Goal: Complete application form

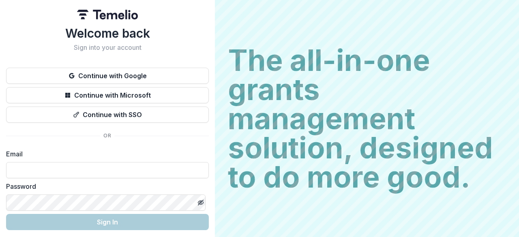
scroll to position [28, 0]
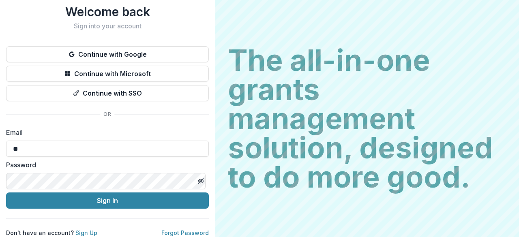
type input "**********"
click at [6, 193] on button "Sign In" at bounding box center [107, 201] width 203 height 16
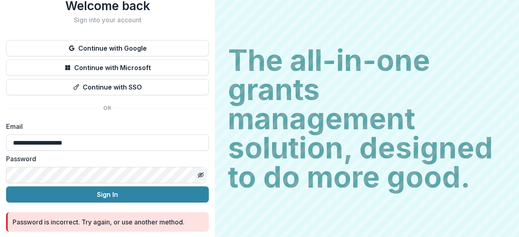
click at [198, 173] on icon "Toggle password visibility" at bounding box center [201, 175] width 6 height 6
click at [6, 187] on button "Sign In" at bounding box center [107, 195] width 203 height 16
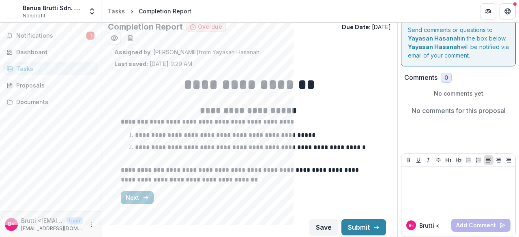
scroll to position [10, 0]
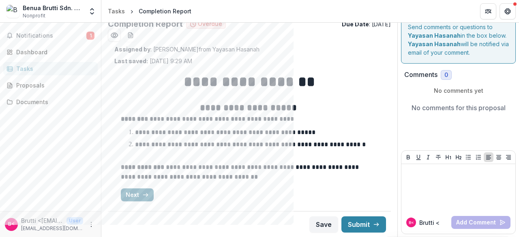
click at [137, 195] on button "Next" at bounding box center [137, 195] width 33 height 13
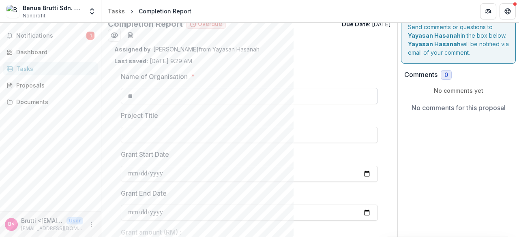
scroll to position [0, 0]
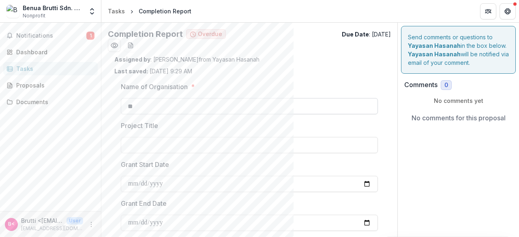
click at [162, 111] on input "**" at bounding box center [249, 106] width 257 height 16
type input "*"
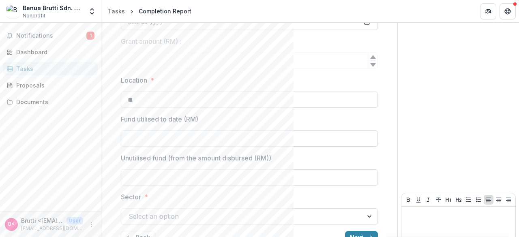
scroll to position [203, 0]
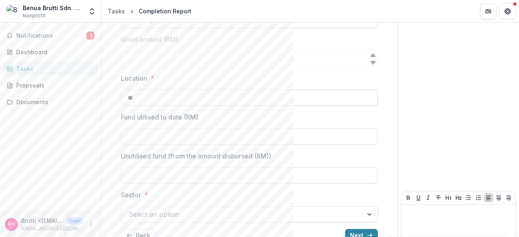
click at [154, 98] on input "**" at bounding box center [249, 98] width 257 height 16
type input "*"
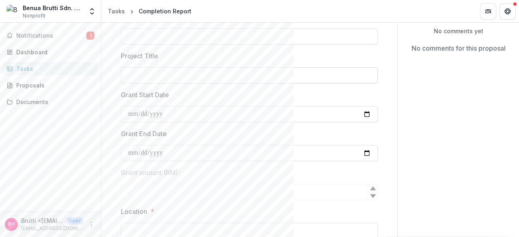
scroll to position [81, 0]
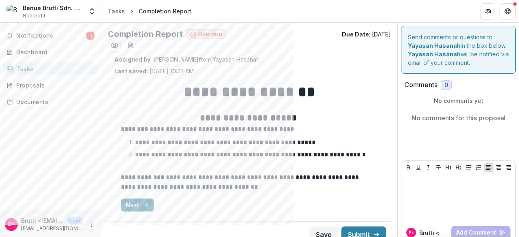
click at [148, 209] on button "Next" at bounding box center [137, 205] width 33 height 13
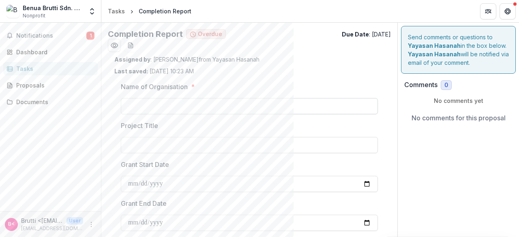
click at [243, 110] on input "Name of Organisation *" at bounding box center [249, 106] width 257 height 16
click at [249, 107] on input "Name of Organisation *" at bounding box center [249, 106] width 257 height 16
type input "*"
type input "**********"
click at [206, 140] on input "Project Title" at bounding box center [249, 145] width 257 height 16
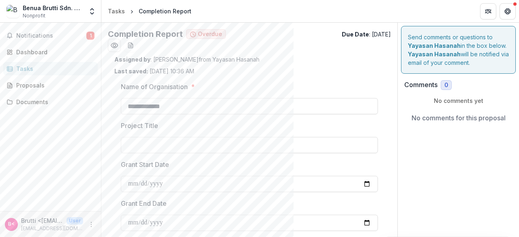
scroll to position [41, 0]
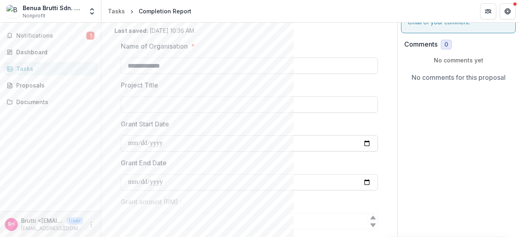
click at [252, 148] on input "Grant Start Date" at bounding box center [249, 144] width 257 height 16
click at [363, 141] on input "Grant Start Date" at bounding box center [249, 144] width 257 height 16
type input "**********"
click at [150, 185] on input "Grant End Date" at bounding box center [249, 182] width 257 height 16
click at [362, 181] on input "Grant End Date" at bounding box center [249, 182] width 257 height 16
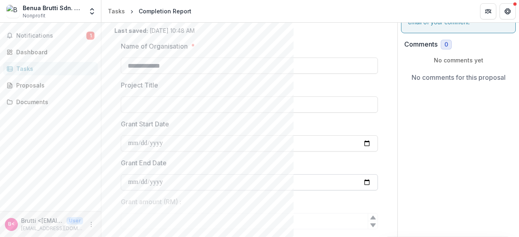
click at [364, 184] on input "Grant End Date" at bounding box center [249, 182] width 257 height 16
type input "**********"
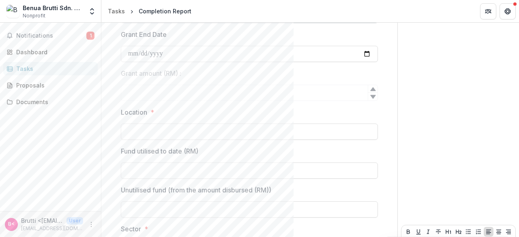
scroll to position [172, 0]
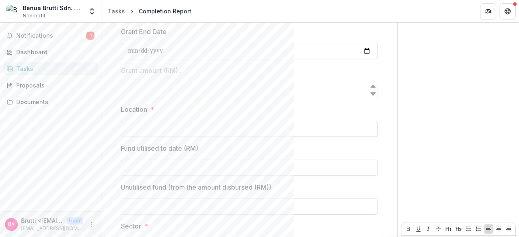
click at [180, 136] on input "Location *" at bounding box center [249, 129] width 257 height 16
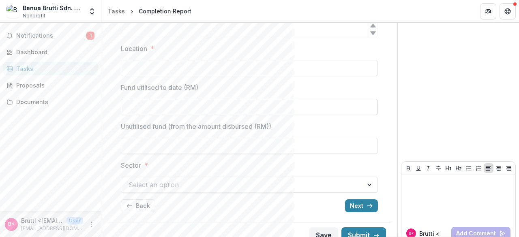
scroll to position [243, 0]
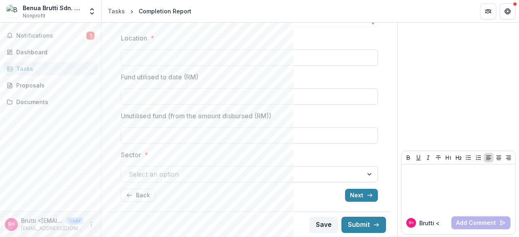
click at [196, 176] on div at bounding box center [242, 174] width 227 height 11
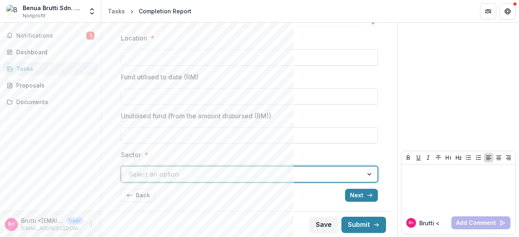
click at [368, 173] on div at bounding box center [370, 174] width 15 height 15
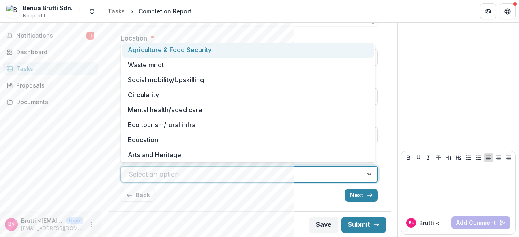
click at [368, 173] on div at bounding box center [370, 174] width 15 height 15
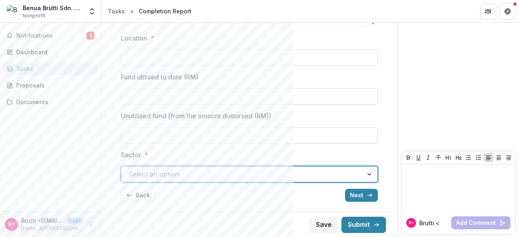
click at [239, 174] on div at bounding box center [242, 174] width 227 height 11
click at [239, 175] on div at bounding box center [242, 174] width 227 height 11
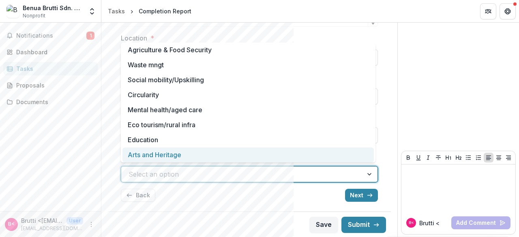
click at [239, 155] on div "Arts and Heritage" at bounding box center [249, 155] width 252 height 15
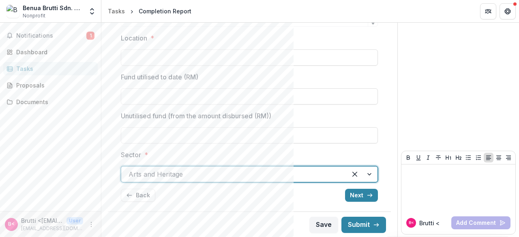
click at [216, 176] on div at bounding box center [234, 174] width 211 height 11
click at [204, 171] on div at bounding box center [234, 174] width 211 height 11
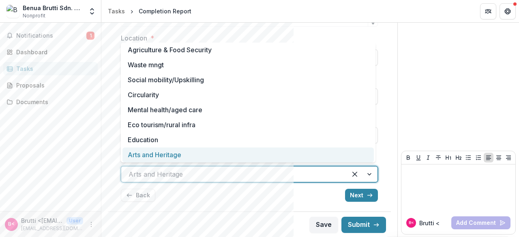
click at [213, 176] on div at bounding box center [234, 174] width 211 height 11
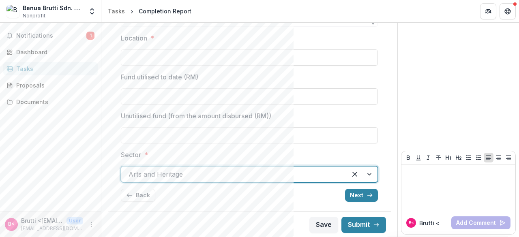
click at [211, 177] on div at bounding box center [234, 174] width 211 height 11
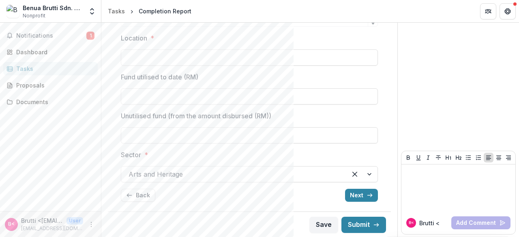
drag, startPoint x: 358, startPoint y: 196, endPoint x: 341, endPoint y: 183, distance: 20.9
click at [357, 195] on button "Next" at bounding box center [361, 195] width 33 height 13
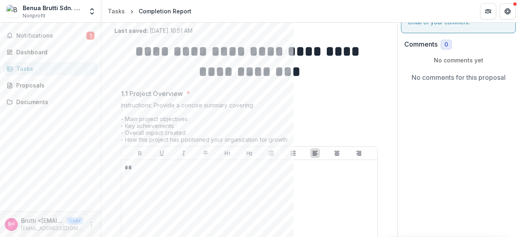
scroll to position [81, 0]
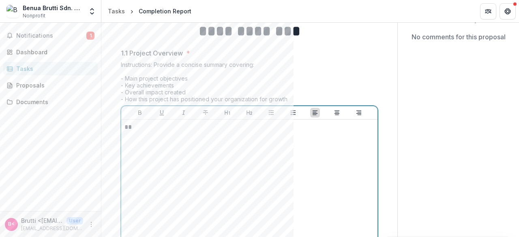
click at [178, 129] on p "**" at bounding box center [249, 127] width 248 height 9
click at [181, 123] on p "**" at bounding box center [249, 127] width 248 height 9
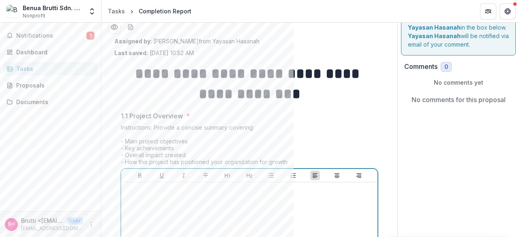
scroll to position [0, 0]
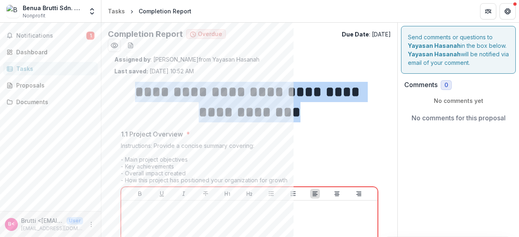
drag, startPoint x: 261, startPoint y: 103, endPoint x: 124, endPoint y: 91, distance: 138.1
click at [124, 91] on h1 "**********" at bounding box center [249, 102] width 257 height 41
copy strong "**********"
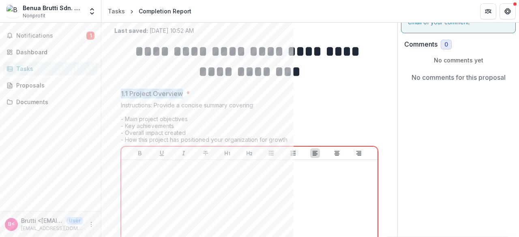
drag, startPoint x: 120, startPoint y: 92, endPoint x: 183, endPoint y: 94, distance: 62.9
copy p "1.1 Project Overview"
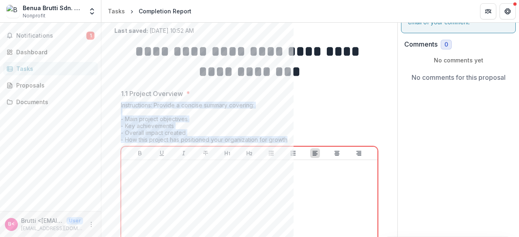
drag, startPoint x: 120, startPoint y: 105, endPoint x: 289, endPoint y: 142, distance: 172.7
copy div "Instructions: Provide a concise summary covering: - Main project objectives - K…"
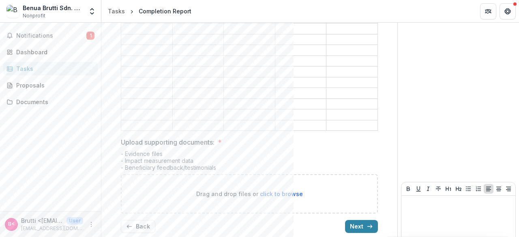
scroll to position [444, 0]
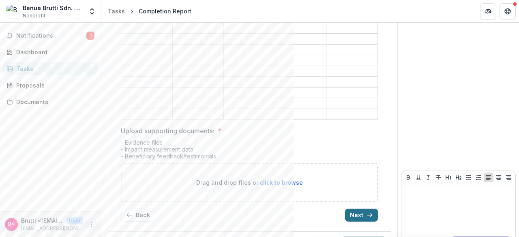
click at [353, 209] on button "Next" at bounding box center [361, 215] width 33 height 13
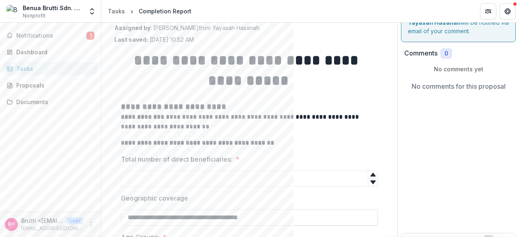
scroll to position [0, 0]
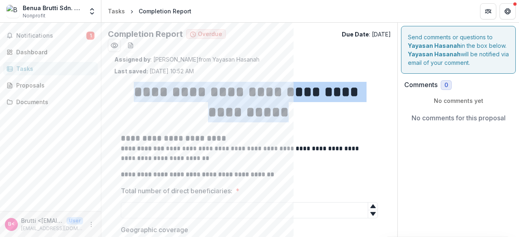
drag, startPoint x: 167, startPoint y: 90, endPoint x: 346, endPoint y: 113, distance: 180.8
click at [355, 110] on h1 "**********" at bounding box center [248, 102] width 255 height 41
copy h1 "**********"
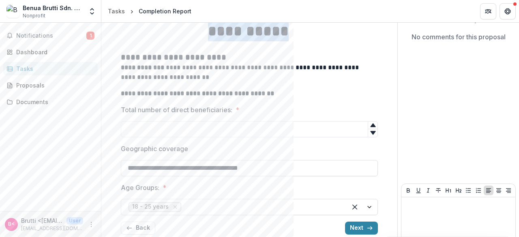
scroll to position [41, 0]
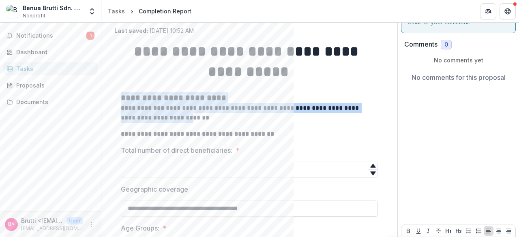
drag, startPoint x: 118, startPoint y: 96, endPoint x: 179, endPoint y: 117, distance: 64.3
click at [179, 117] on div "**********" at bounding box center [249, 158] width 270 height 247
click at [179, 117] on p "**********" at bounding box center [248, 112] width 255 height 19
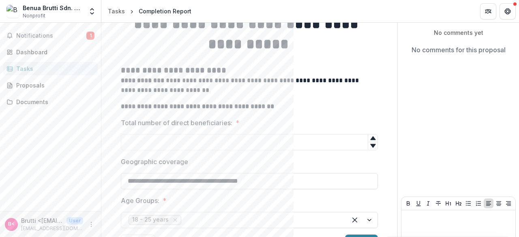
scroll to position [81, 0]
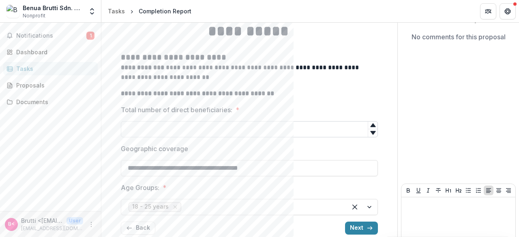
click at [173, 128] on input "Total number of direct beneficiaries: *" at bounding box center [249, 129] width 257 height 16
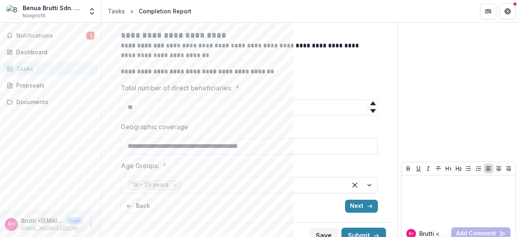
scroll to position [114, 0]
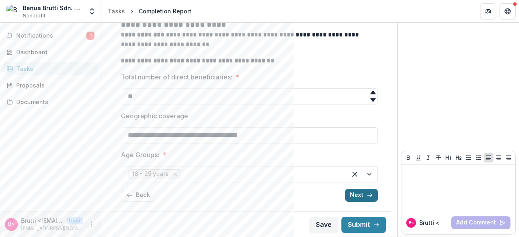
type input "**"
click at [370, 198] on icon "button" at bounding box center [370, 195] width 6 height 6
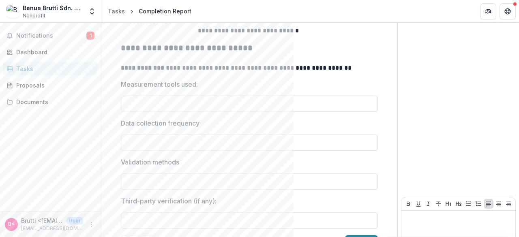
scroll to position [163, 0]
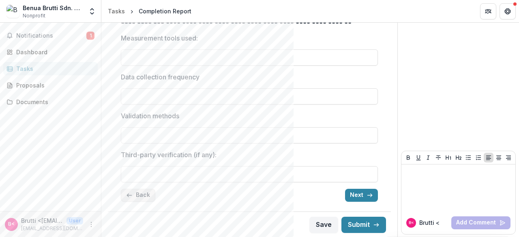
click at [149, 198] on button "Back" at bounding box center [138, 195] width 34 height 13
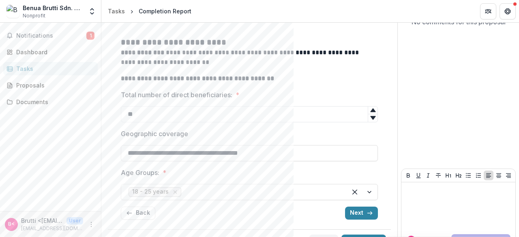
scroll to position [114, 0]
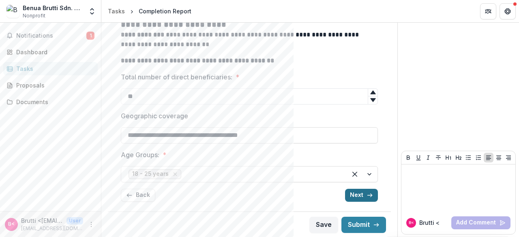
click at [360, 197] on button "Next" at bounding box center [361, 195] width 33 height 13
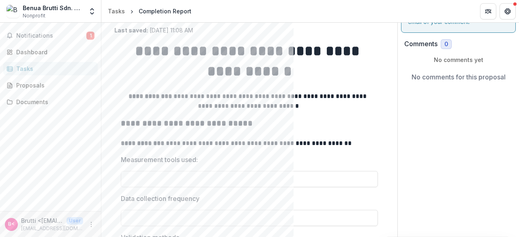
scroll to position [163, 0]
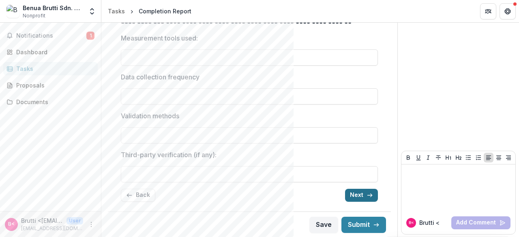
click at [353, 195] on button "Next" at bounding box center [361, 195] width 33 height 13
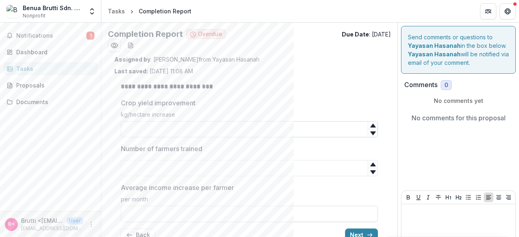
scroll to position [40, 0]
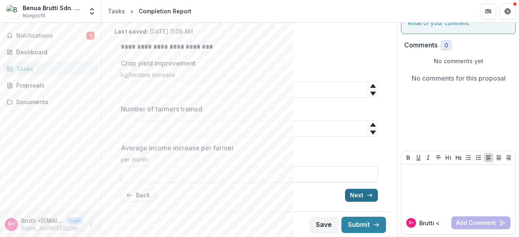
click at [357, 199] on button "Next" at bounding box center [361, 195] width 33 height 13
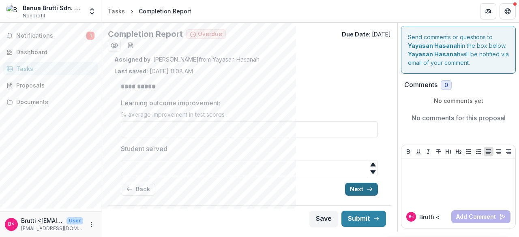
click at [362, 194] on button "Next" at bounding box center [361, 189] width 33 height 13
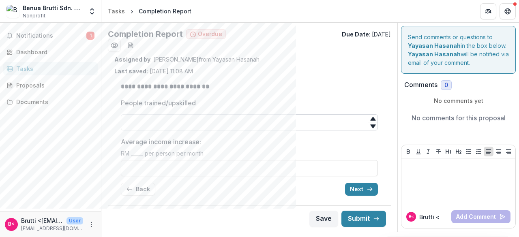
click at [289, 122] on input "People trained/upskilled" at bounding box center [249, 122] width 257 height 16
type input "**"
click at [133, 194] on button "Back" at bounding box center [138, 189] width 34 height 13
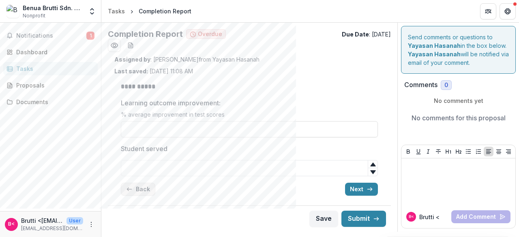
click at [133, 194] on button "Back" at bounding box center [138, 189] width 34 height 13
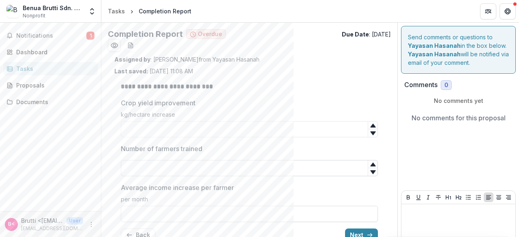
scroll to position [40, 0]
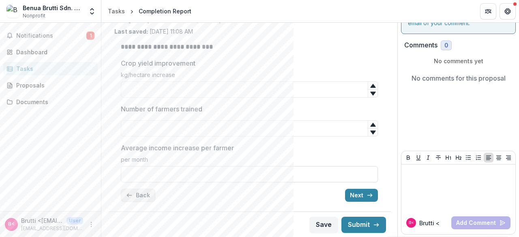
click at [131, 197] on icon "button" at bounding box center [129, 195] width 6 height 6
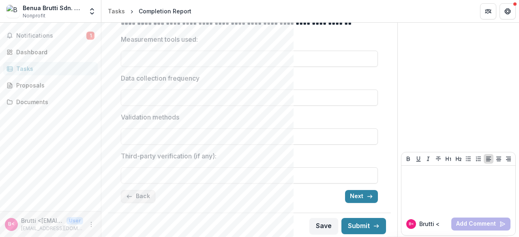
click at [136, 197] on button "Back" at bounding box center [138, 196] width 34 height 13
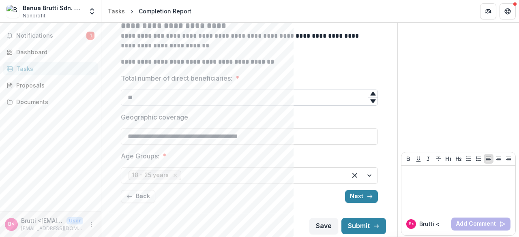
click at [178, 96] on input "**" at bounding box center [249, 98] width 257 height 16
type input "**"
click at [371, 194] on button "Next" at bounding box center [361, 196] width 33 height 13
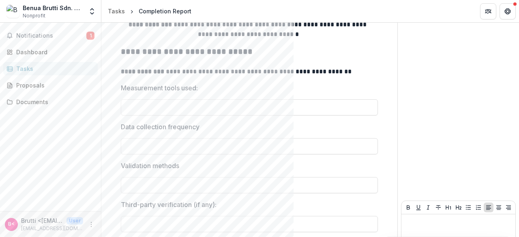
scroll to position [161, 0]
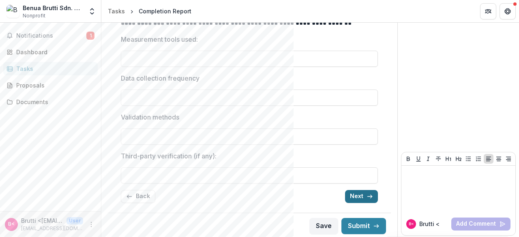
click at [356, 199] on button "Next" at bounding box center [361, 196] width 33 height 13
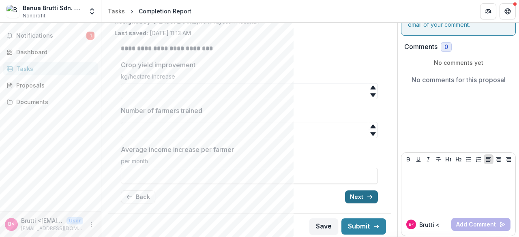
click at [356, 199] on button "Next" at bounding box center [361, 197] width 33 height 13
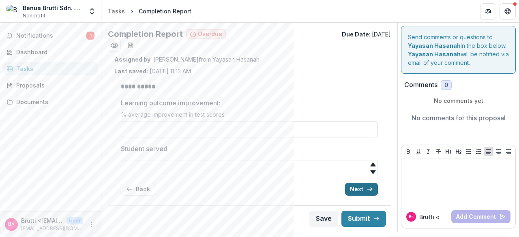
scroll to position [0, 0]
click at [356, 199] on div "**********" at bounding box center [249, 138] width 257 height 127
click at [359, 191] on button "Next" at bounding box center [361, 189] width 33 height 13
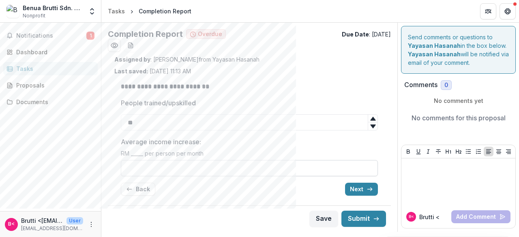
click at [235, 172] on input "Average income increase:" at bounding box center [249, 168] width 257 height 16
type input "****"
click at [369, 191] on icon "button" at bounding box center [370, 189] width 6 height 6
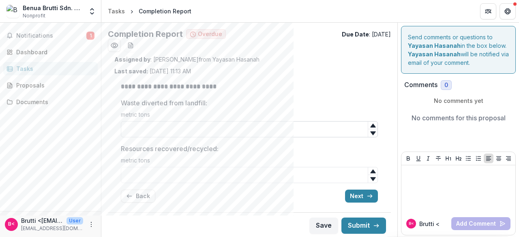
click at [312, 131] on input "Waste diverted from landfill:" at bounding box center [249, 129] width 257 height 16
click at [355, 198] on button "Next" at bounding box center [361, 196] width 33 height 13
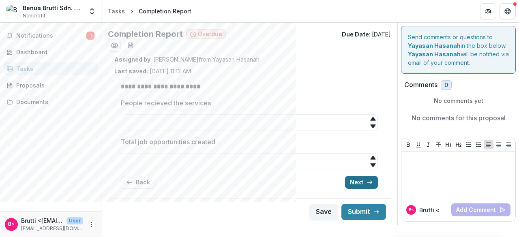
click at [363, 181] on button "Next" at bounding box center [361, 182] width 33 height 13
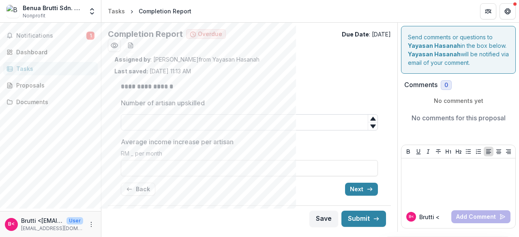
click at [346, 121] on input "Number of artisan upskilled" at bounding box center [249, 122] width 257 height 16
type input "**"
click at [360, 191] on button "Next" at bounding box center [361, 189] width 33 height 13
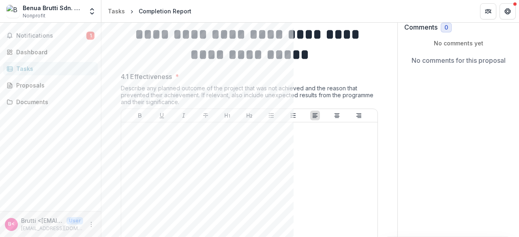
scroll to position [41, 0]
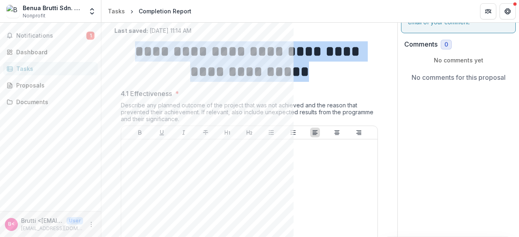
drag, startPoint x: 367, startPoint y: 73, endPoint x: 169, endPoint y: 54, distance: 198.9
click at [169, 54] on h1 "**********" at bounding box center [249, 61] width 257 height 41
copy strong "**********"
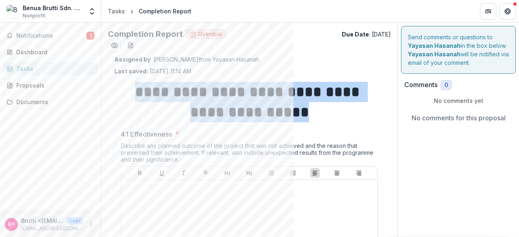
copy strong "**********"
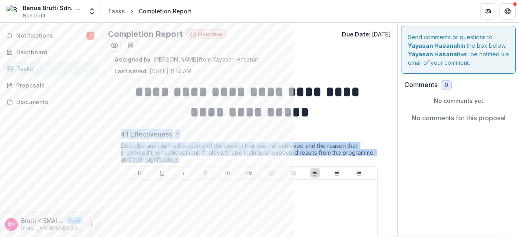
drag, startPoint x: 182, startPoint y: 160, endPoint x: 119, endPoint y: 127, distance: 70.6
copy div "4.1 Effectiveness * Describe any planned outcome of the project that was not ac…"
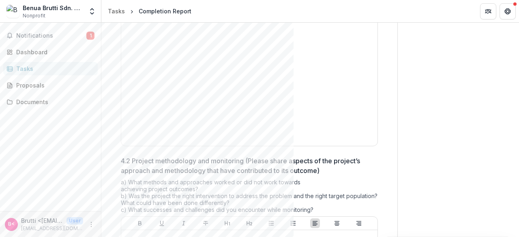
scroll to position [203, 0]
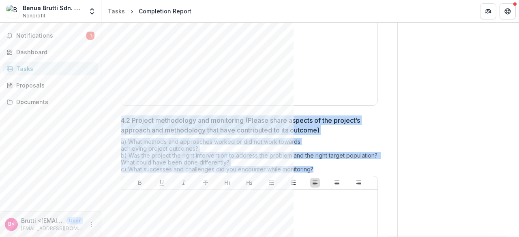
drag, startPoint x: 324, startPoint y: 169, endPoint x: 122, endPoint y: 120, distance: 208.4
click at [122, 120] on div "4.2 Project methodology and monitoring (Please share aspects of the project’s a…" at bounding box center [249, 219] width 257 height 206
copy div "4.2 Project methodology and monitoring (Please share aspects of the project’s a…"
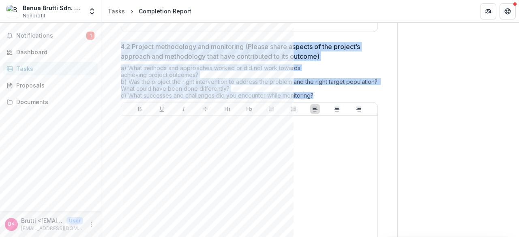
scroll to position [406, 0]
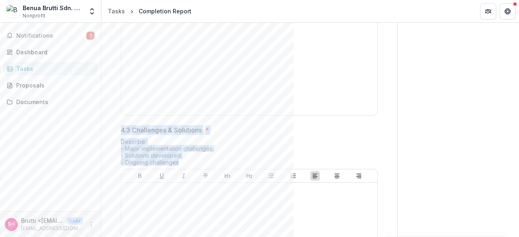
drag, startPoint x: 184, startPoint y: 158, endPoint x: 121, endPoint y: 128, distance: 69.9
click at [121, 128] on div "4.3 Challenges & Solutions * Describe: - Major implementation challenges - Solu…" at bounding box center [249, 219] width 257 height 189
copy div "4.3 Challenges & Solutions * Describe: - Major implementation challenges - Solu…"
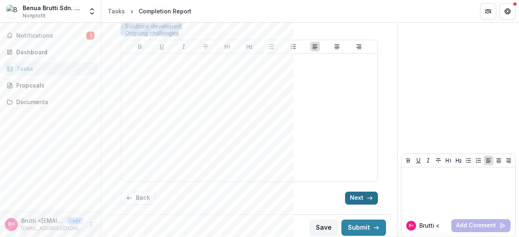
click at [350, 194] on button "Next" at bounding box center [361, 198] width 33 height 13
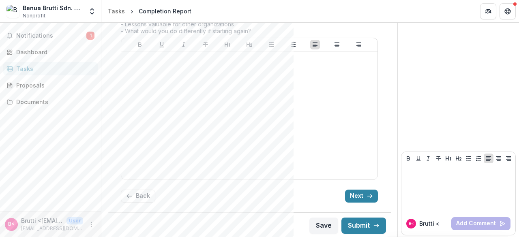
scroll to position [0, 0]
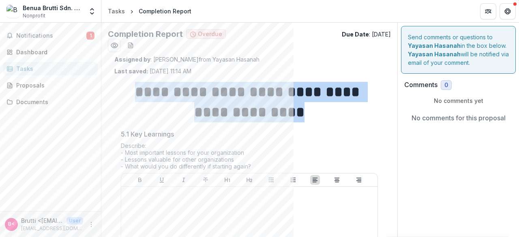
drag, startPoint x: 325, startPoint y: 110, endPoint x: 129, endPoint y: 87, distance: 196.9
click at [129, 87] on h1 "**********" at bounding box center [249, 102] width 257 height 41
copy strong "**********"
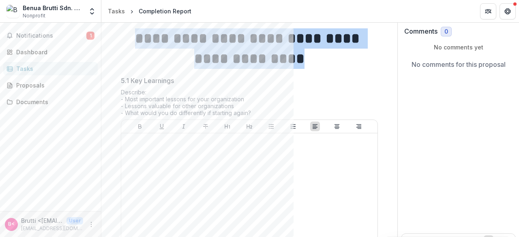
scroll to position [81, 0]
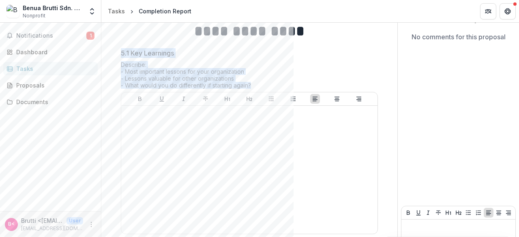
drag, startPoint x: 256, startPoint y: 83, endPoint x: 119, endPoint y: 56, distance: 139.0
click at [119, 56] on div "**********" at bounding box center [249, 128] width 270 height 269
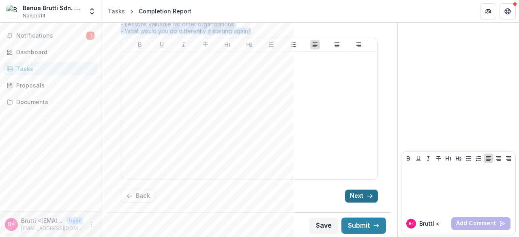
click at [352, 195] on button "Next" at bounding box center [361, 196] width 33 height 13
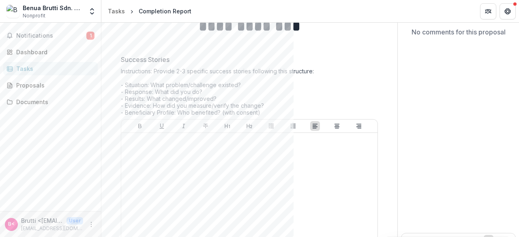
scroll to position [5, 0]
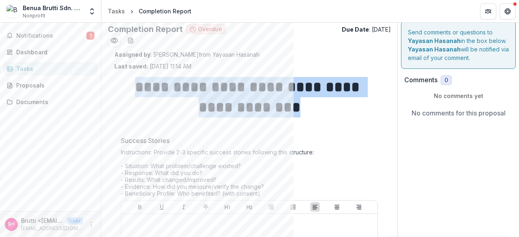
drag, startPoint x: 319, startPoint y: 105, endPoint x: 132, endPoint y: 86, distance: 188.0
click at [132, 86] on h1 "**********" at bounding box center [249, 97] width 257 height 41
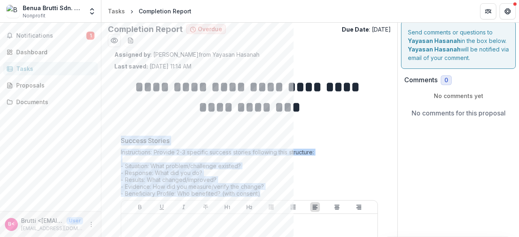
drag, startPoint x: 263, startPoint y: 192, endPoint x: 123, endPoint y: 141, distance: 149.4
click at [123, 141] on div "Success Stories Instructions: Provide 2-3 specific success stories following th…" at bounding box center [249, 241] width 257 height 210
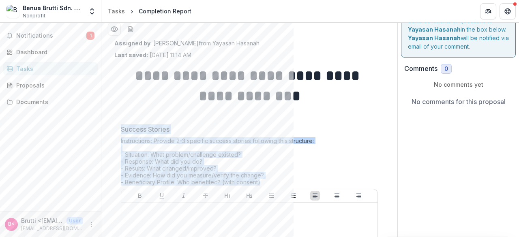
scroll to position [45, 0]
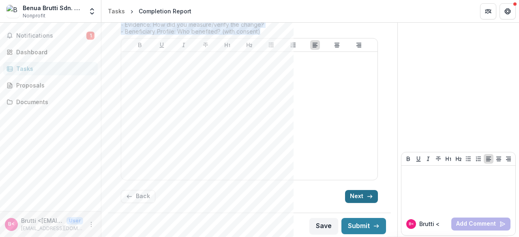
click at [357, 194] on button "Next" at bounding box center [361, 196] width 33 height 13
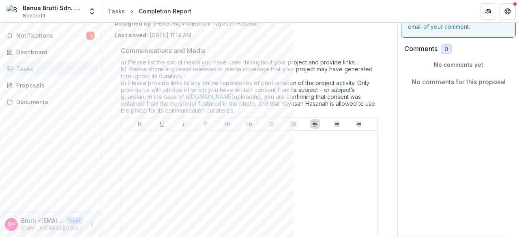
scroll to position [0, 0]
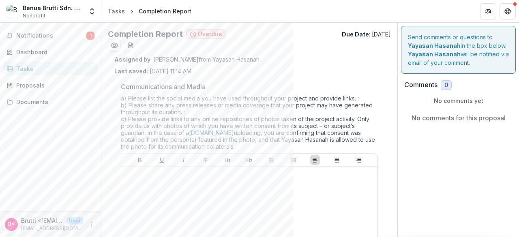
drag, startPoint x: 118, startPoint y: 88, endPoint x: 258, endPoint y: 145, distance: 150.7
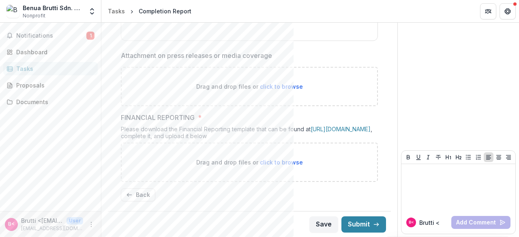
scroll to position [260, 0]
click at [148, 193] on button "Back" at bounding box center [138, 194] width 34 height 13
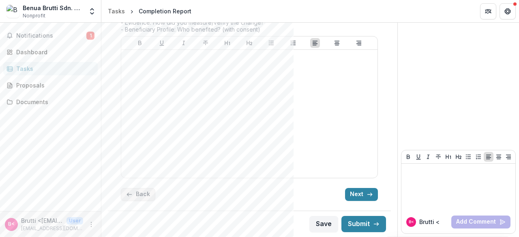
scroll to position [167, 0]
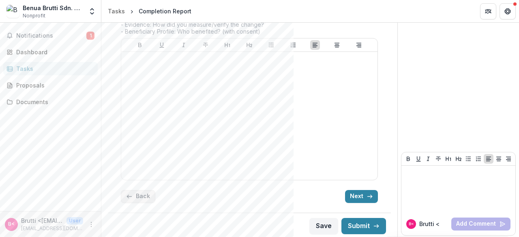
click at [147, 191] on button "Back" at bounding box center [138, 196] width 34 height 13
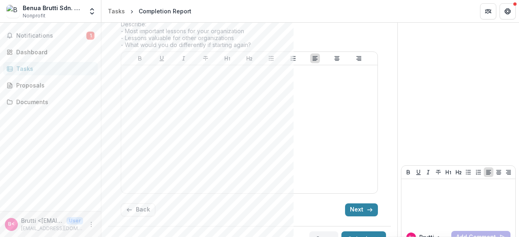
scroll to position [136, 0]
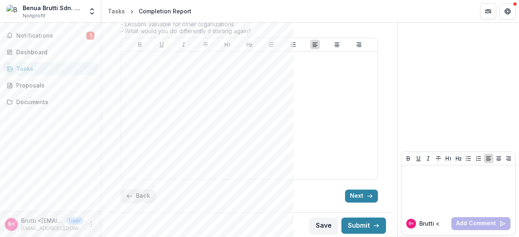
click at [146, 196] on button "Back" at bounding box center [138, 196] width 34 height 13
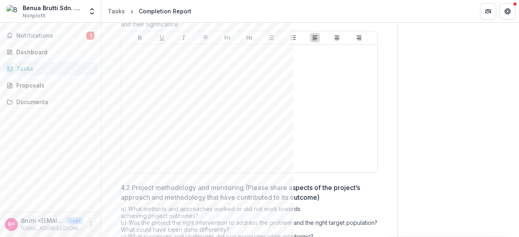
scroll to position [535, 0]
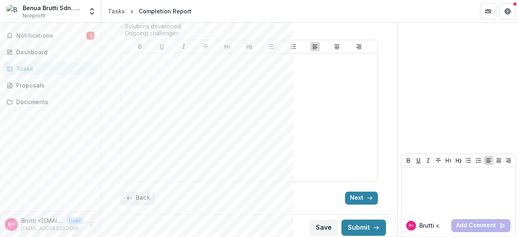
click at [146, 196] on button "Back" at bounding box center [138, 198] width 34 height 13
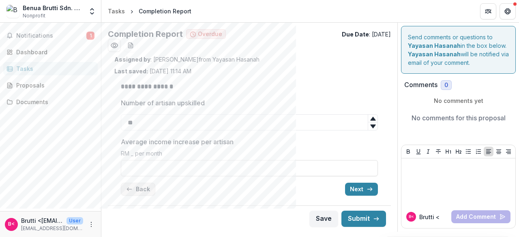
scroll to position [0, 0]
